Goal: Information Seeking & Learning: Understand process/instructions

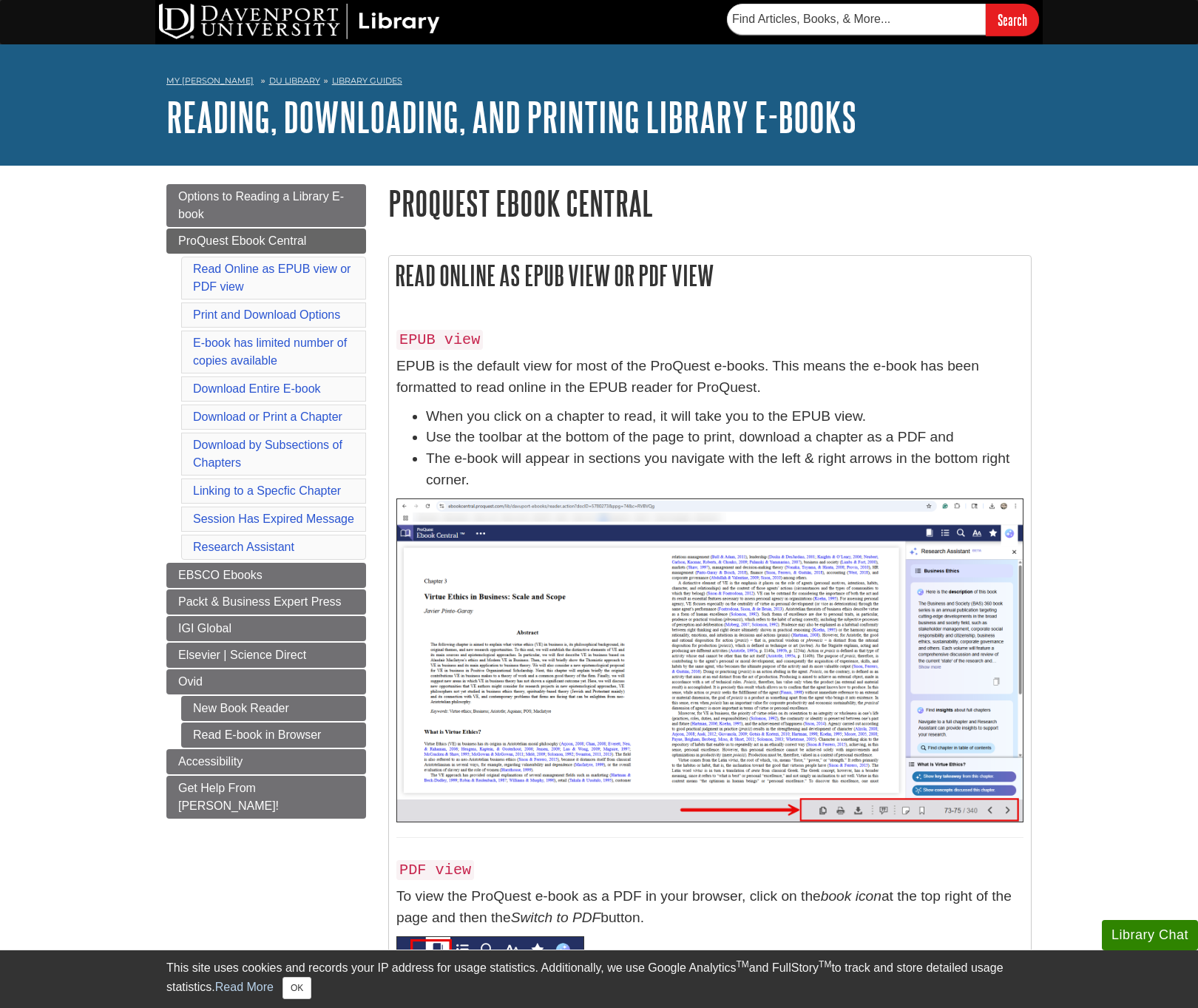
click at [657, 372] on p "EPUB is the default view for most of the ProQuest e-books. This means the e-boo…" at bounding box center [710, 377] width 627 height 43
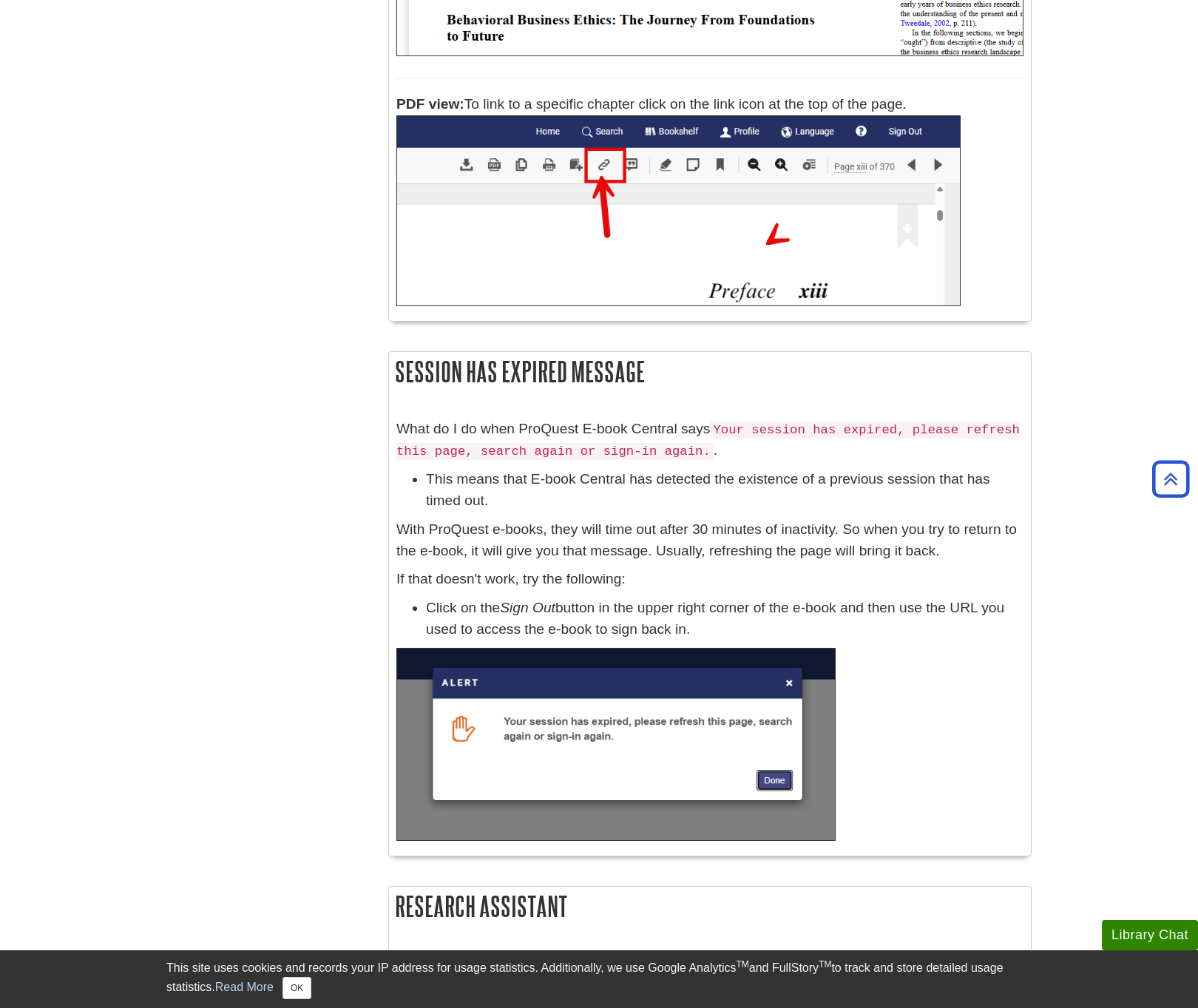
scroll to position [6401, 0]
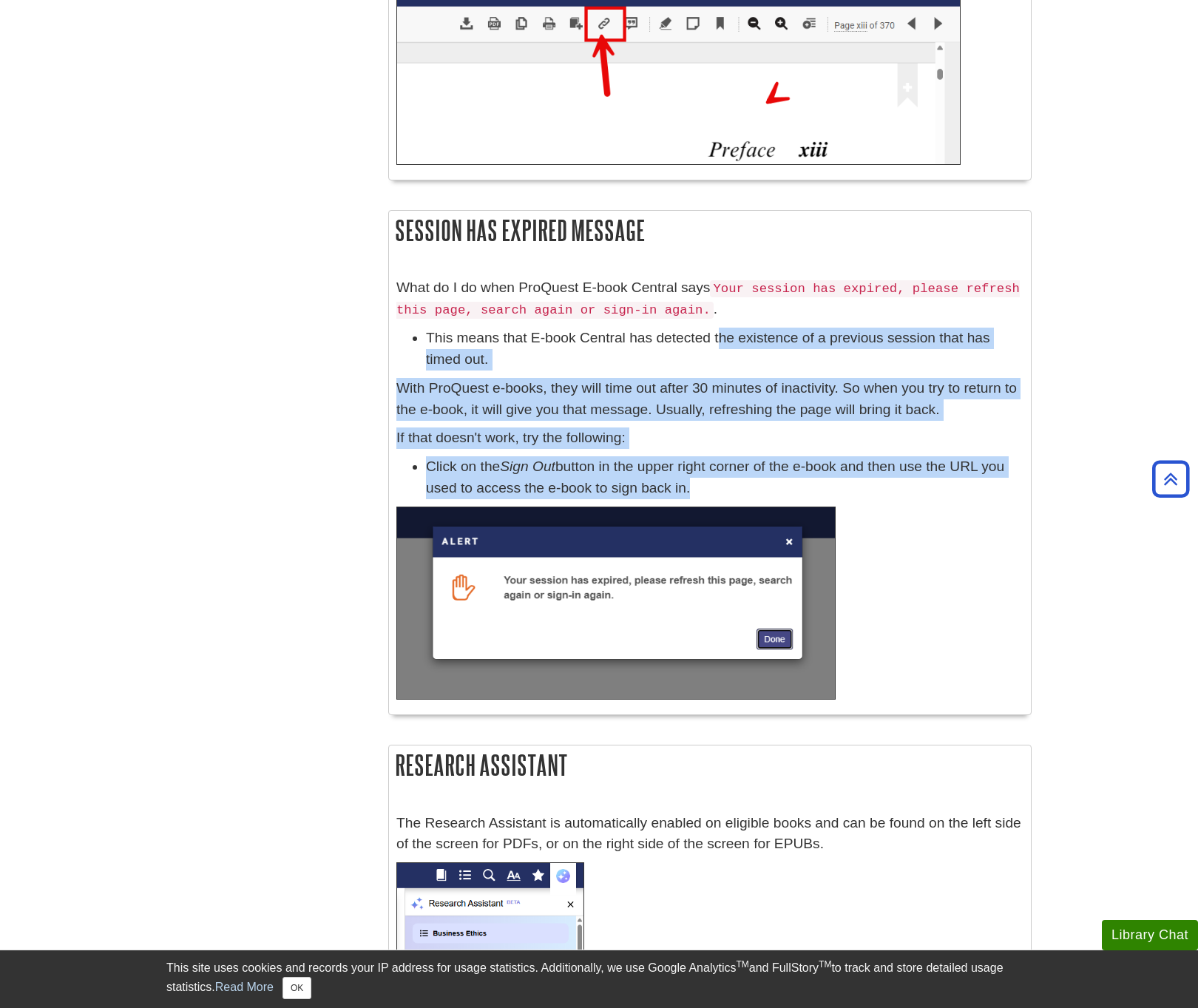
drag, startPoint x: 741, startPoint y: 465, endPoint x: 721, endPoint y: 327, distance: 139.4
click at [721, 327] on div "What do I do when ProQuest E-book Central says Your session has expired, please…" at bounding box center [710, 492] width 627 height 429
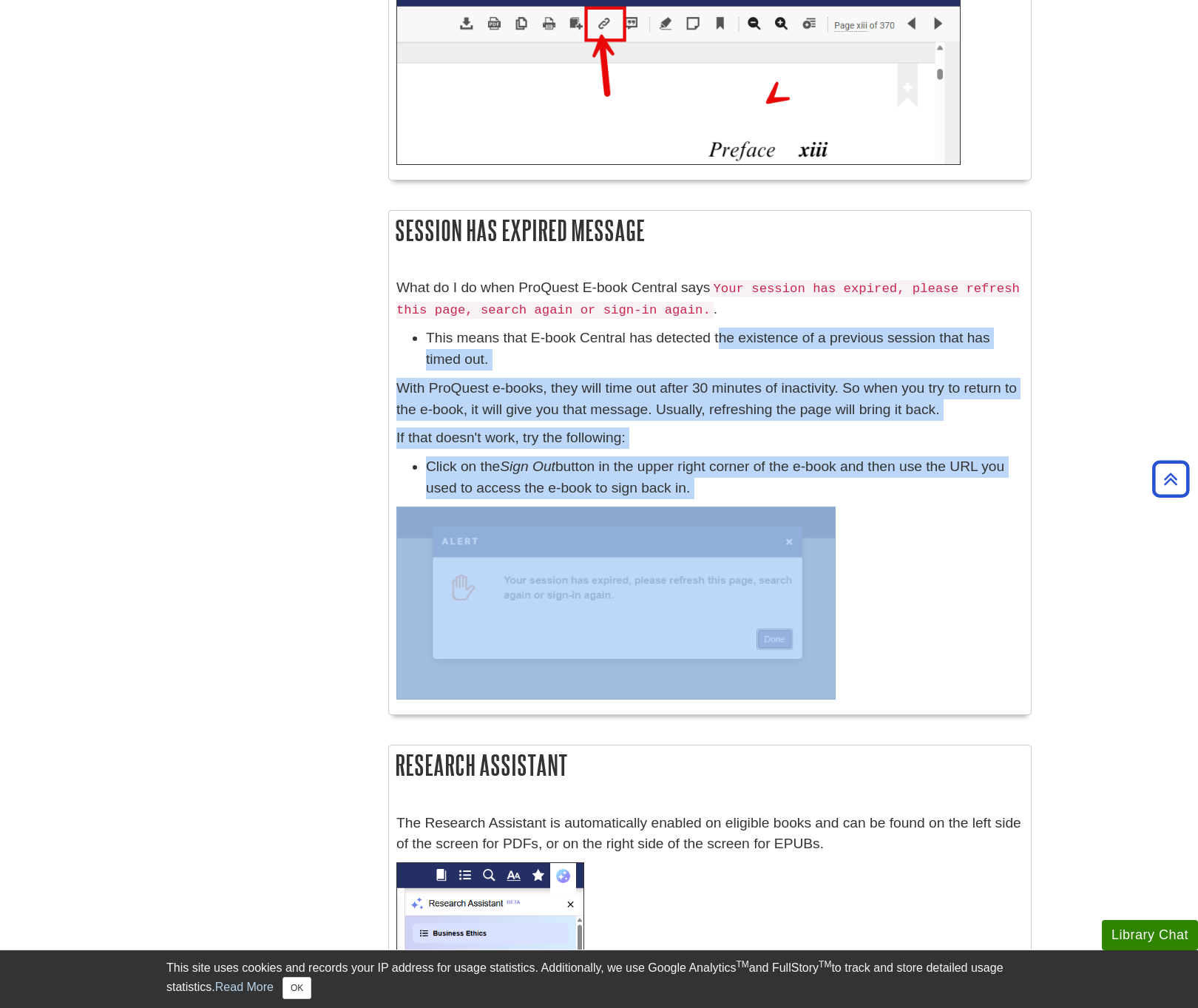
drag, startPoint x: 721, startPoint y: 327, endPoint x: 732, endPoint y: 496, distance: 169.4
click at [732, 496] on div "What do I do when ProQuest E-book Central says Your session has expired, please…" at bounding box center [710, 492] width 627 height 429
click at [695, 353] on div "What do I do when ProQuest E-book Central says Your session has expired, please…" at bounding box center [710, 492] width 627 height 429
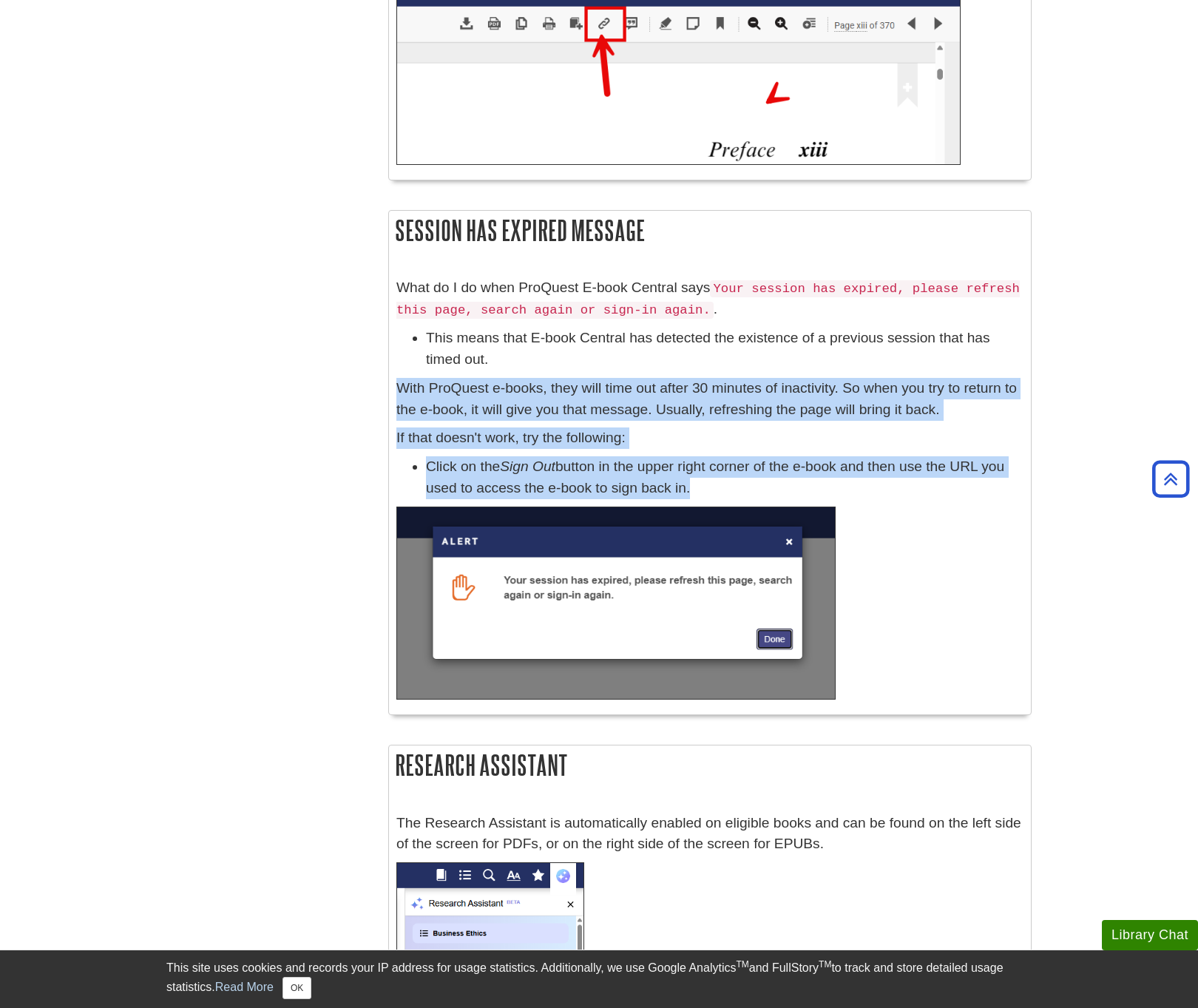
drag, startPoint x: 695, startPoint y: 353, endPoint x: 714, endPoint y: 460, distance: 108.7
click at [714, 460] on div "What do I do when ProQuest E-book Central says Your session has expired, please…" at bounding box center [710, 492] width 627 height 429
drag, startPoint x: 714, startPoint y: 460, endPoint x: 697, endPoint y: 344, distance: 117.2
click at [697, 344] on div "What do I do when ProQuest E-book Central says Your session has expired, please…" at bounding box center [710, 492] width 627 height 429
drag, startPoint x: 697, startPoint y: 344, endPoint x: 714, endPoint y: 458, distance: 115.3
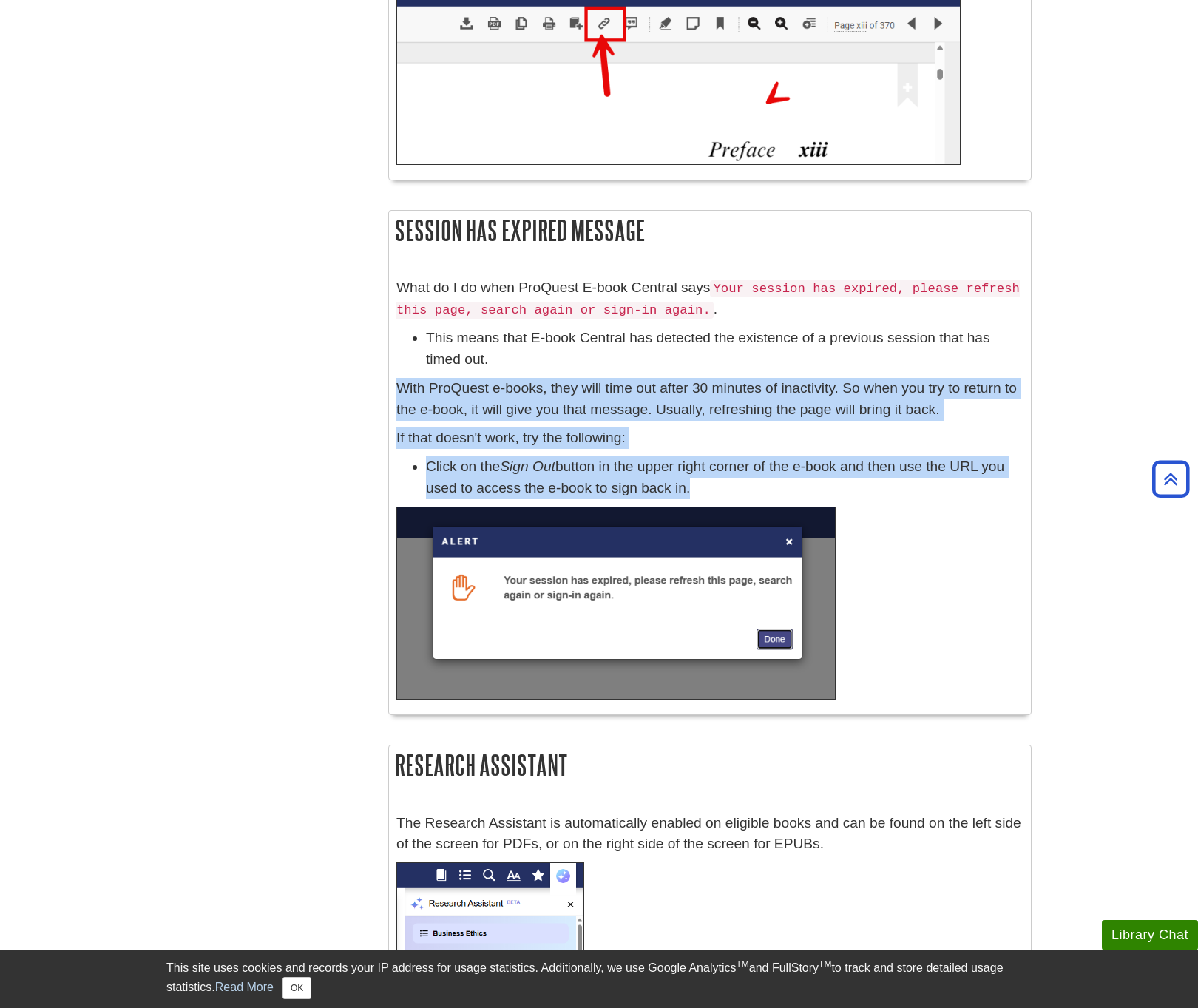
click at [714, 458] on div "What do I do when ProQuest E-book Central says Your session has expired, please…" at bounding box center [710, 492] width 627 height 429
click at [714, 458] on li "Click on the Sign Out button in the upper right corner of the e-book and then u…" at bounding box center [724, 478] width 597 height 43
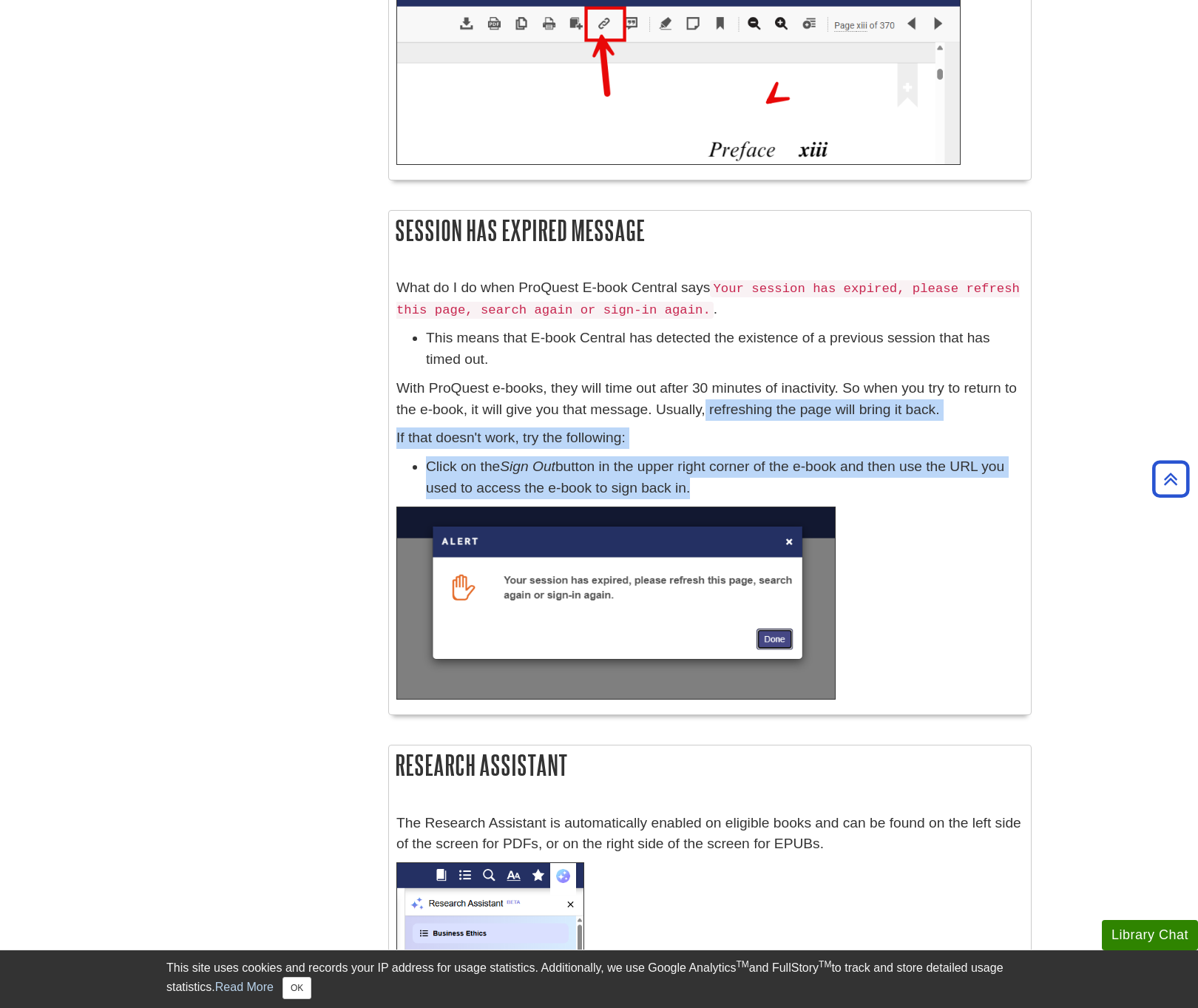
drag, startPoint x: 714, startPoint y: 458, endPoint x: 704, endPoint y: 397, distance: 61.8
click at [704, 397] on div "What do I do when ProQuest E-book Central says Your session has expired, please…" at bounding box center [710, 492] width 627 height 429
click at [704, 397] on p "With ProQuest e-books, they will time out after 30 minutes of inactivity. So wh…" at bounding box center [710, 399] width 627 height 43
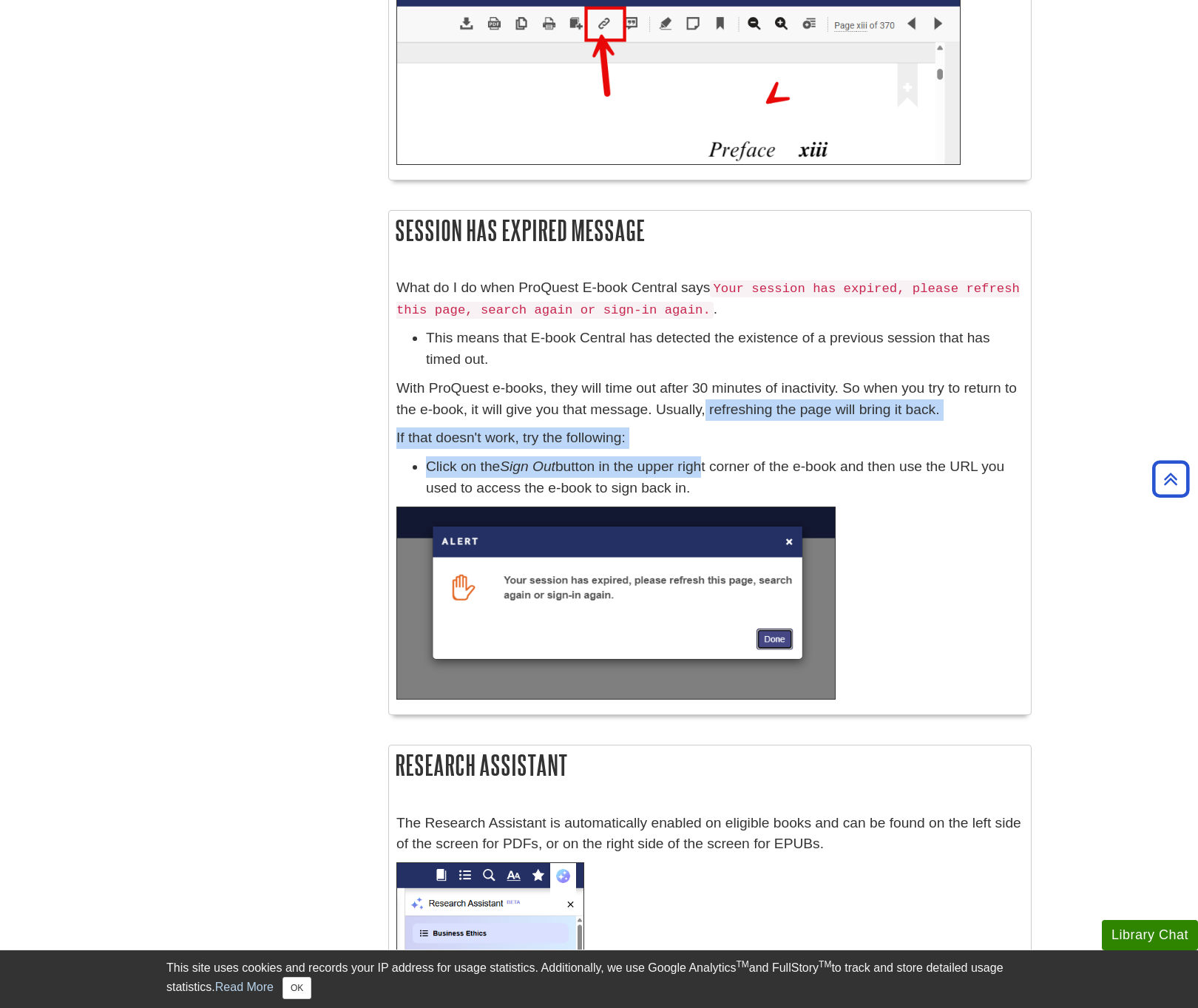
drag, startPoint x: 704, startPoint y: 397, endPoint x: 707, endPoint y: 451, distance: 54.1
click at [707, 451] on div "What do I do when ProQuest E-book Central says Your session has expired, please…" at bounding box center [710, 492] width 627 height 429
